Goal: Task Accomplishment & Management: Use online tool/utility

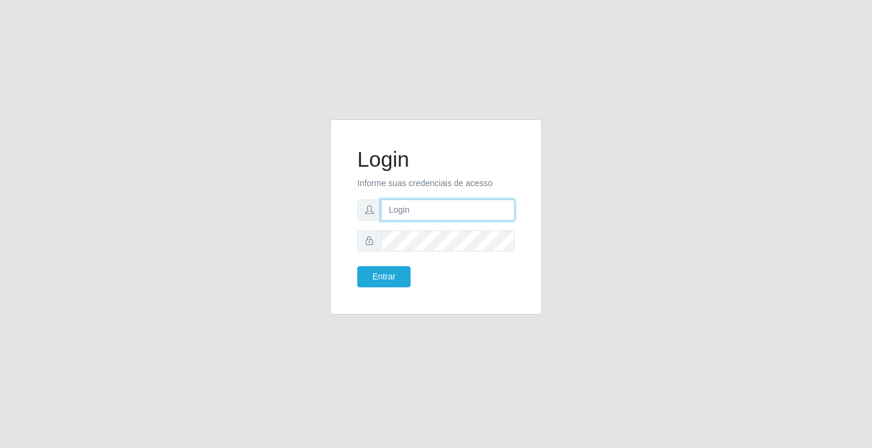
click at [448, 216] on input "text" at bounding box center [448, 209] width 134 height 21
type input "giovanny@ideal"
drag, startPoint x: 456, startPoint y: 207, endPoint x: 360, endPoint y: 214, distance: 96.6
click at [360, 214] on div "giovanny@ideal" at bounding box center [435, 209] width 157 height 21
drag, startPoint x: 360, startPoint y: 214, endPoint x: 713, endPoint y: 312, distance: 366.3
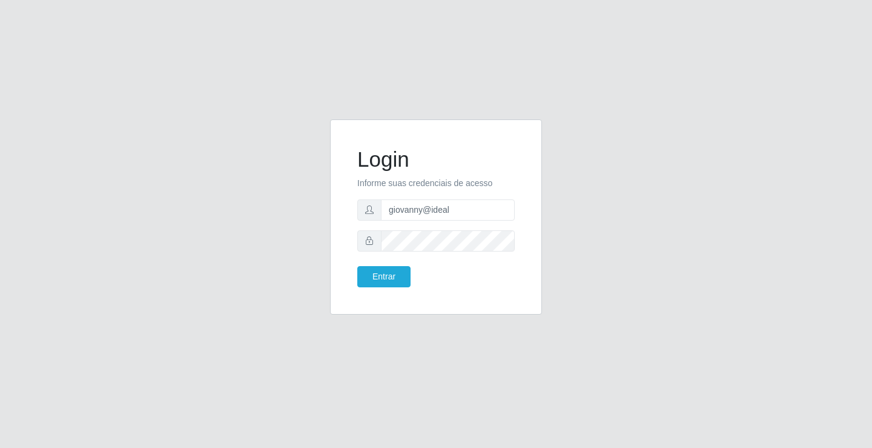
click at [716, 312] on div "Login Informe suas credenciais de acesso giovanny@ideal Entrar" at bounding box center [436, 224] width 690 height 210
drag, startPoint x: 456, startPoint y: 213, endPoint x: 362, endPoint y: 217, distance: 94.6
click at [362, 217] on div "giovanny@ideal" at bounding box center [435, 209] width 157 height 21
drag, startPoint x: 362, startPoint y: 217, endPoint x: 540, endPoint y: 298, distance: 195.4
click at [541, 297] on div "Login Informe suas credenciais de acesso giovanny@ideal Entrar" at bounding box center [436, 216] width 212 height 195
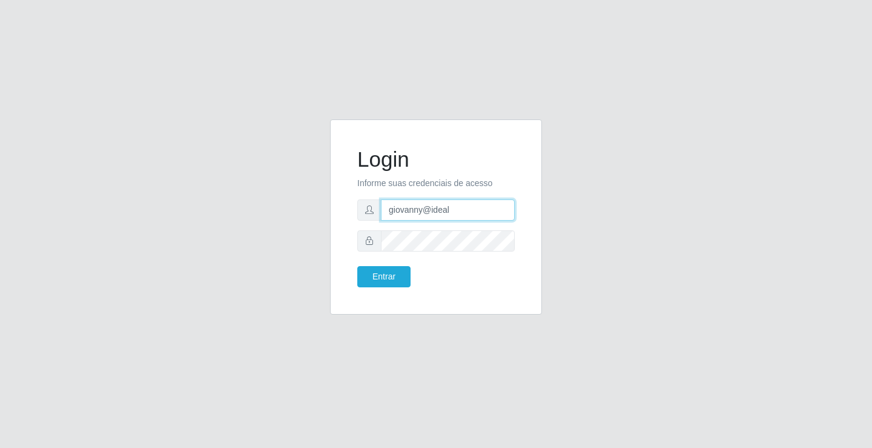
click at [423, 210] on input "giovanny@ideal" at bounding box center [448, 209] width 134 height 21
drag, startPoint x: 464, startPoint y: 210, endPoint x: 377, endPoint y: 208, distance: 87.2
click at [377, 208] on div "giovanny@ideal" at bounding box center [435, 209] width 157 height 21
drag, startPoint x: 457, startPoint y: 210, endPoint x: 377, endPoint y: 219, distance: 79.9
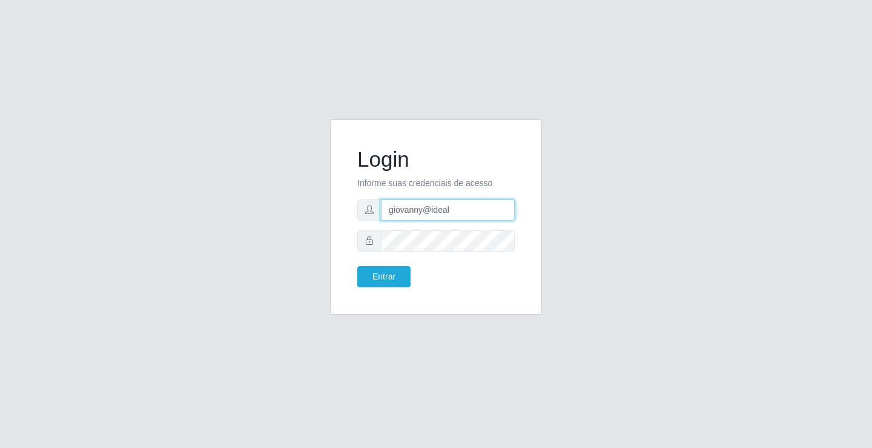
click at [377, 219] on div "giovanny@ideal" at bounding box center [435, 209] width 157 height 21
click at [391, 277] on button "Entrar" at bounding box center [383, 276] width 53 height 21
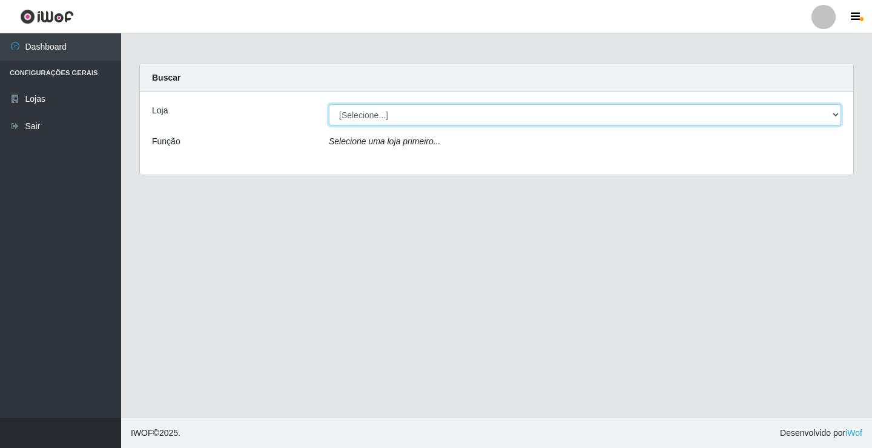
click at [504, 117] on select "[Selecione...] Ideal - Conceição" at bounding box center [585, 114] width 512 height 21
select select "231"
click at [329, 104] on select "[Selecione...] Ideal - Conceição" at bounding box center [585, 114] width 512 height 21
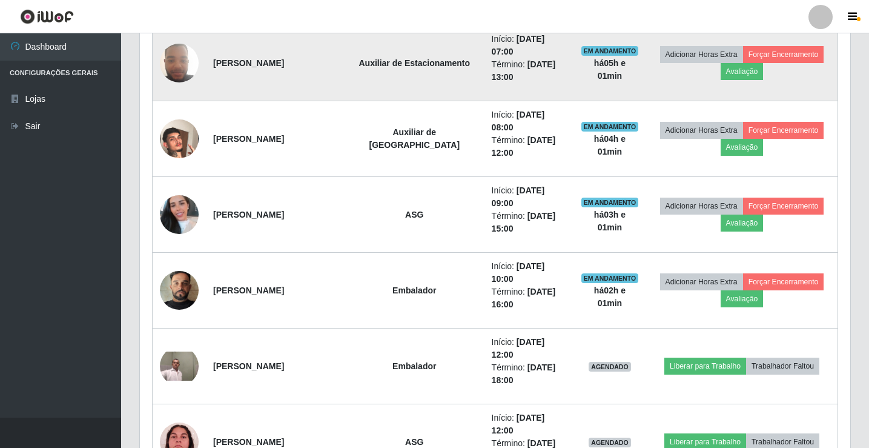
scroll to position [606, 0]
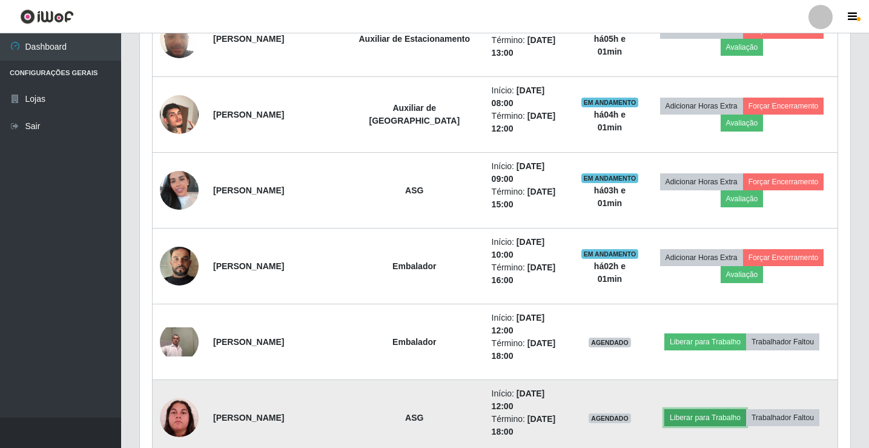
click at [696, 409] on button "Liberar para Trabalho" at bounding box center [705, 417] width 82 height 17
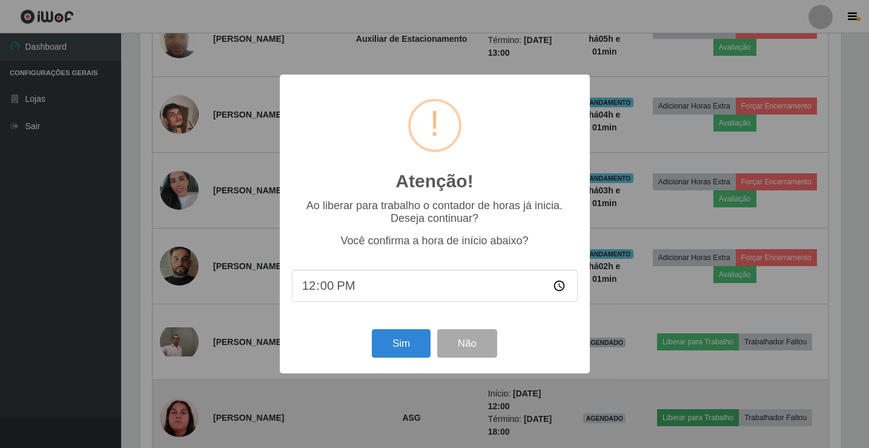
scroll to position [251, 704]
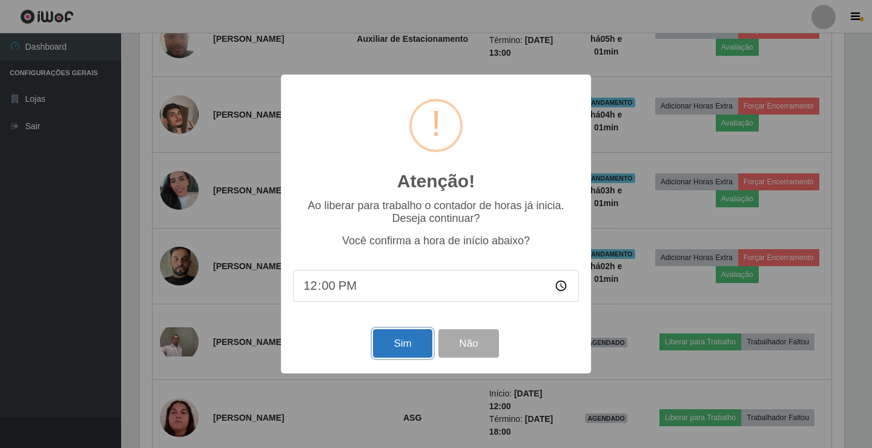
click at [400, 339] on button "Sim" at bounding box center [402, 343] width 59 height 28
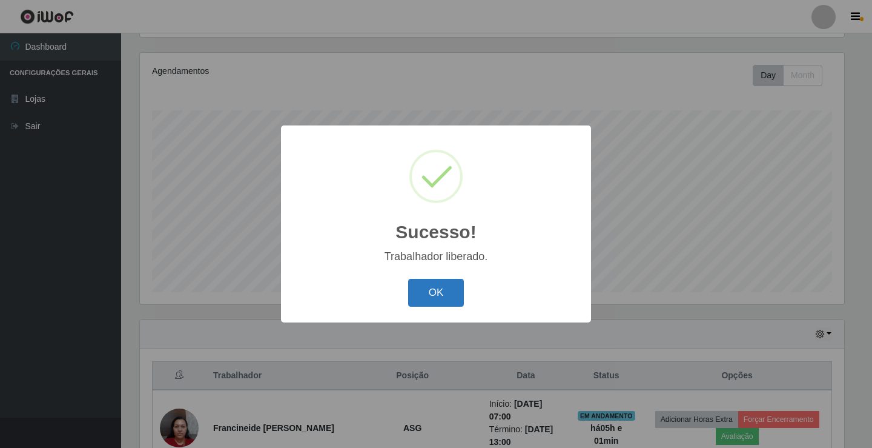
click at [449, 298] on button "OK" at bounding box center [436, 293] width 56 height 28
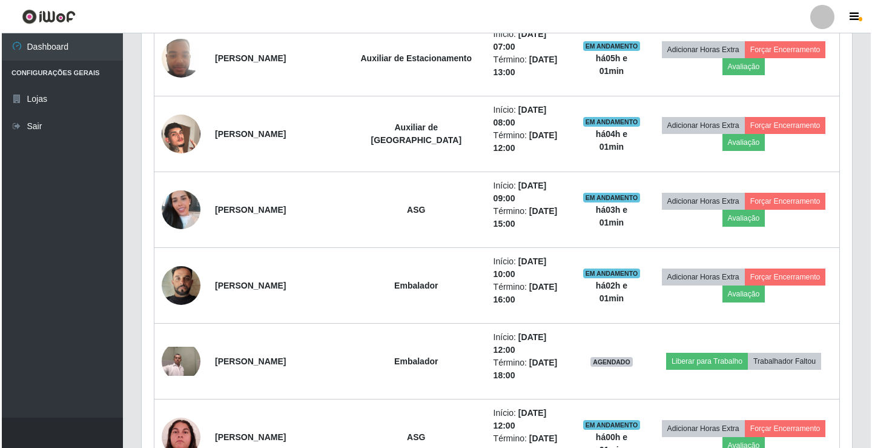
scroll to position [565, 0]
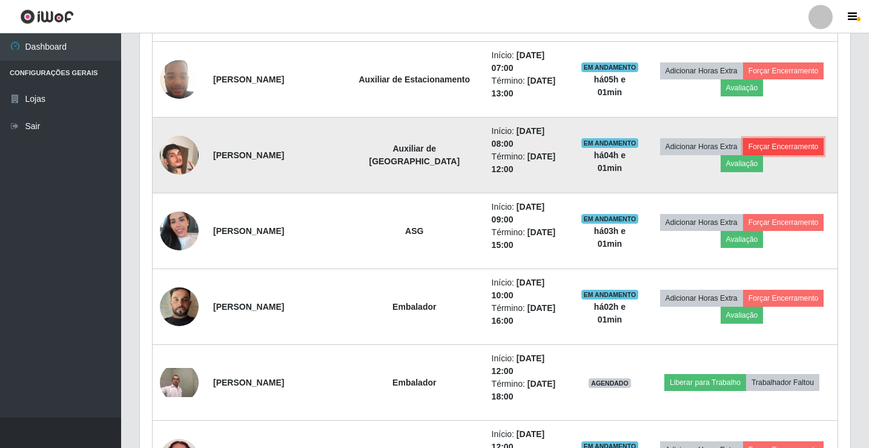
click at [769, 138] on button "Forçar Encerramento" at bounding box center [783, 146] width 81 height 17
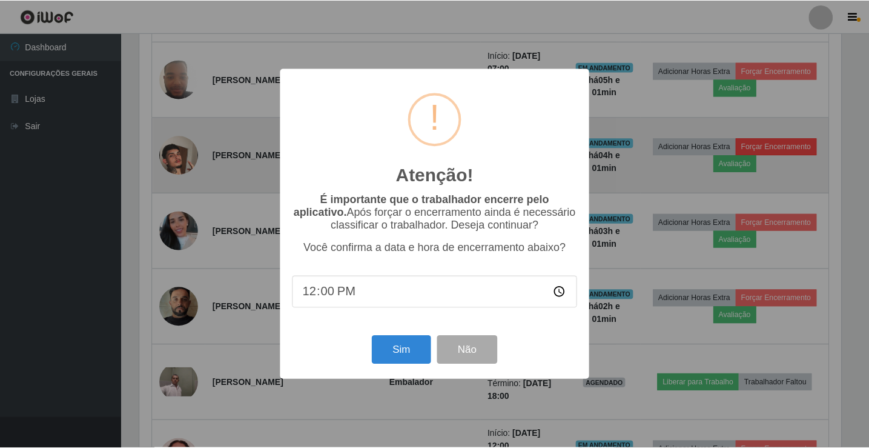
scroll to position [251, 704]
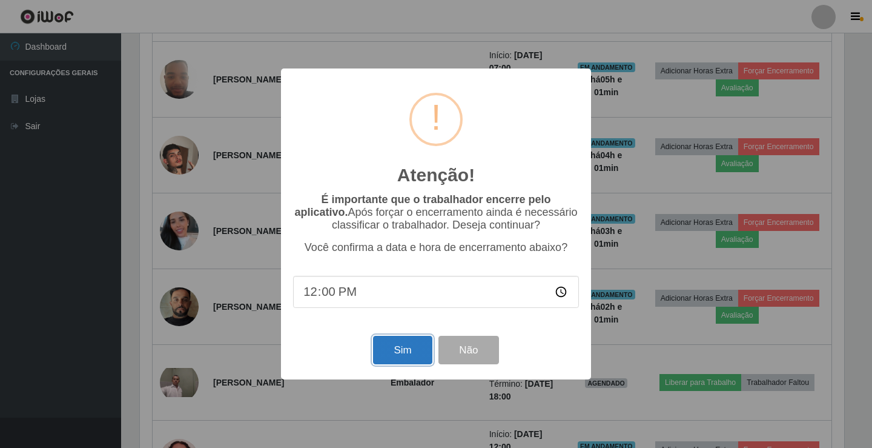
click at [415, 350] on button "Sim" at bounding box center [402, 350] width 59 height 28
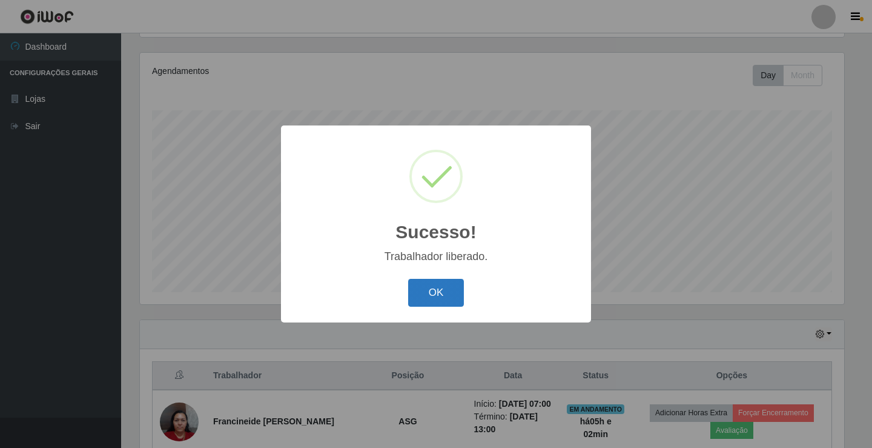
click at [429, 291] on button "OK" at bounding box center [436, 293] width 56 height 28
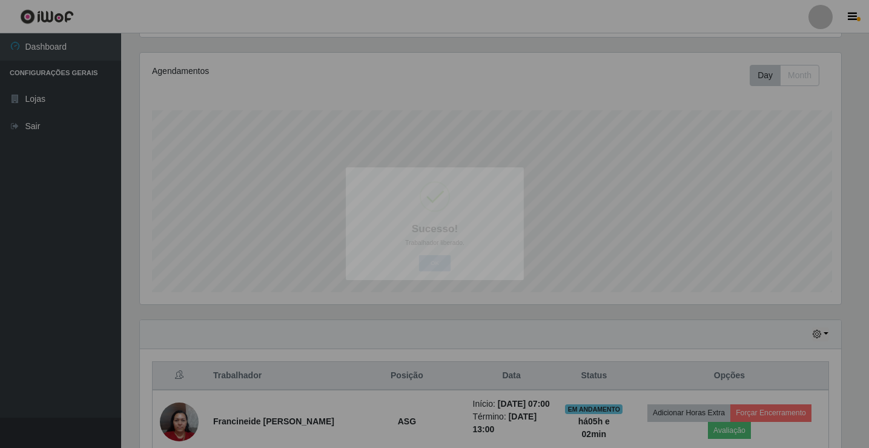
scroll to position [251, 710]
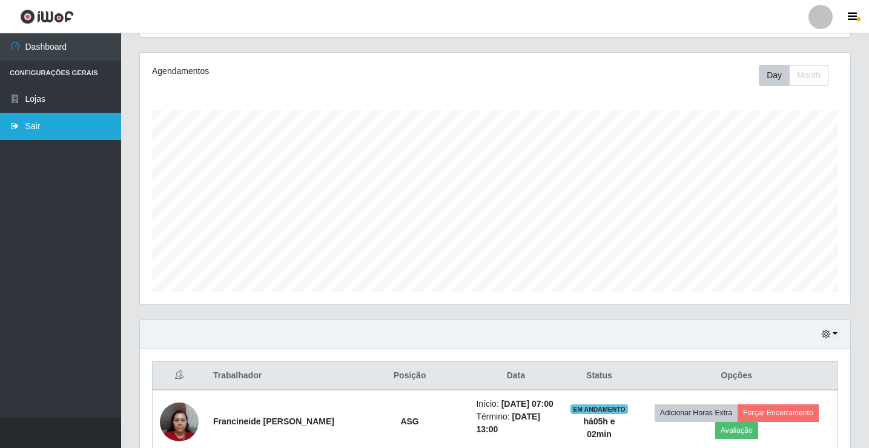
click at [30, 122] on link "Sair" at bounding box center [60, 126] width 121 height 27
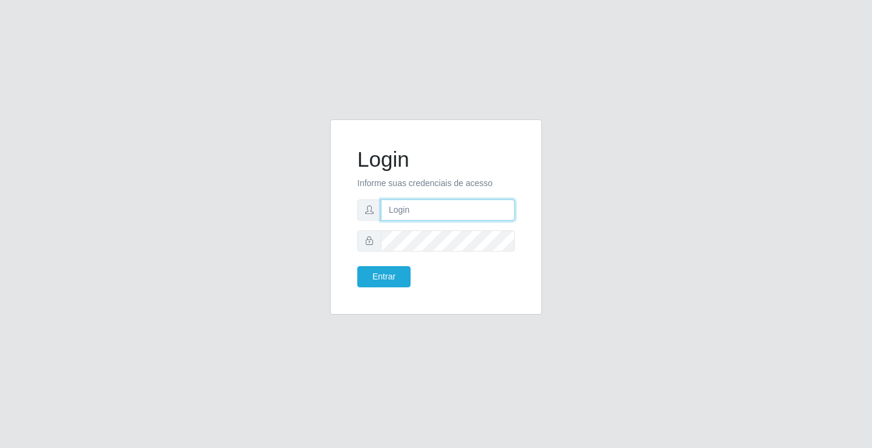
click at [423, 202] on input "text" at bounding box center [448, 209] width 134 height 21
type input "anacarla@ideal"
click at [386, 276] on button "Entrar" at bounding box center [383, 276] width 53 height 21
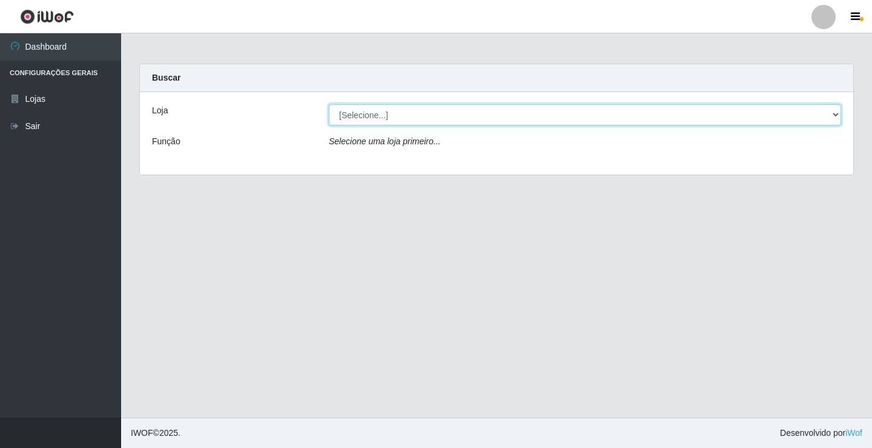
click at [838, 114] on select "[Selecione...] Ideal - Conceição" at bounding box center [585, 114] width 512 height 21
select select "231"
click at [329, 104] on select "[Selecione...] Ideal - Conceição" at bounding box center [585, 114] width 512 height 21
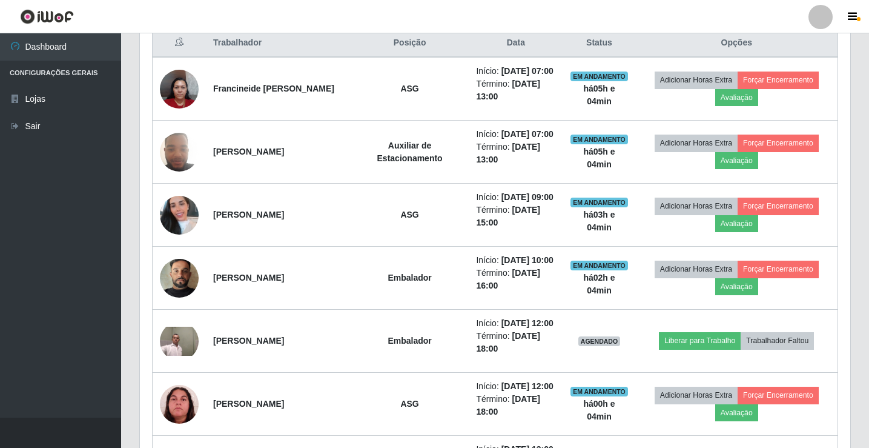
scroll to position [484, 0]
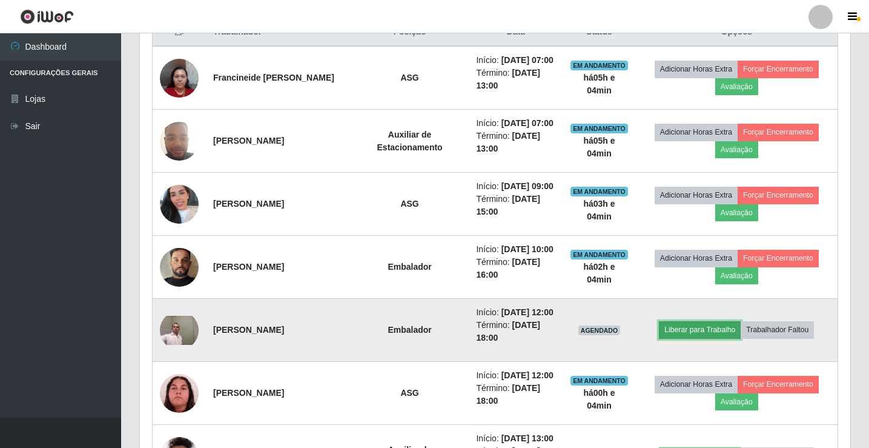
click at [684, 332] on button "Liberar para Trabalho" at bounding box center [700, 329] width 82 height 17
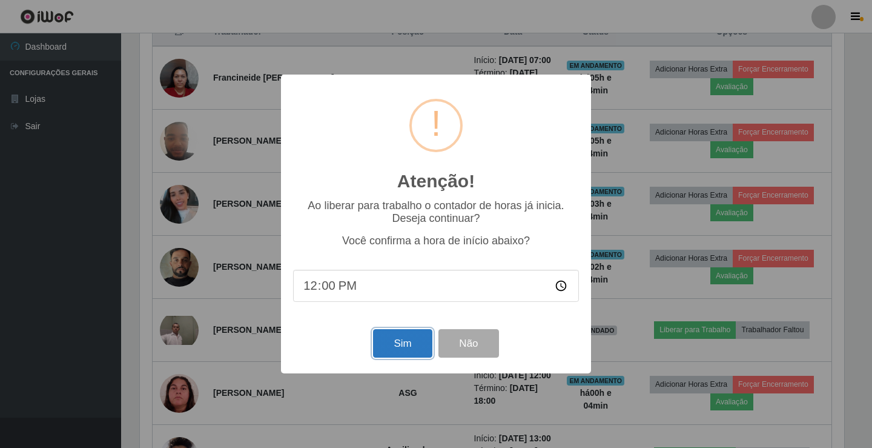
click at [401, 339] on button "Sim" at bounding box center [402, 343] width 59 height 28
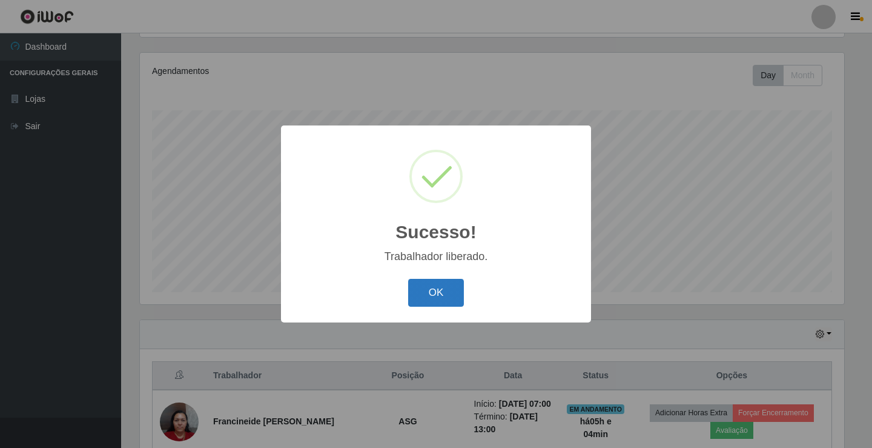
click at [418, 287] on button "OK" at bounding box center [436, 293] width 56 height 28
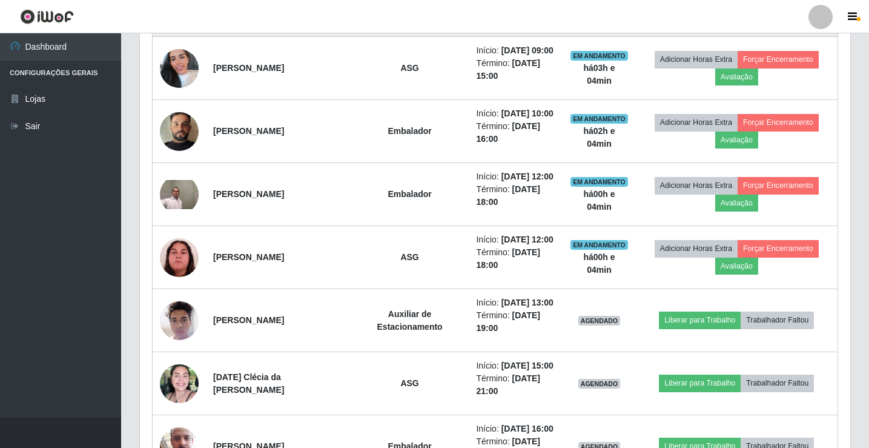
scroll to position [626, 0]
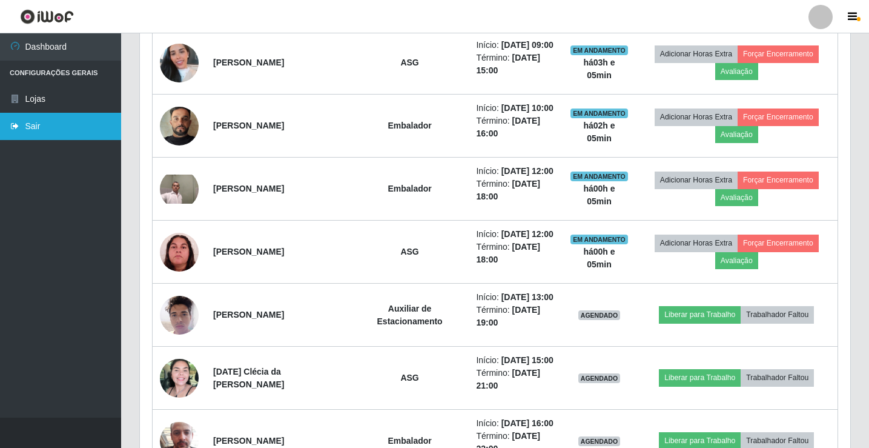
click at [53, 133] on link "Sair" at bounding box center [60, 126] width 121 height 27
